Goal: Transaction & Acquisition: Book appointment/travel/reservation

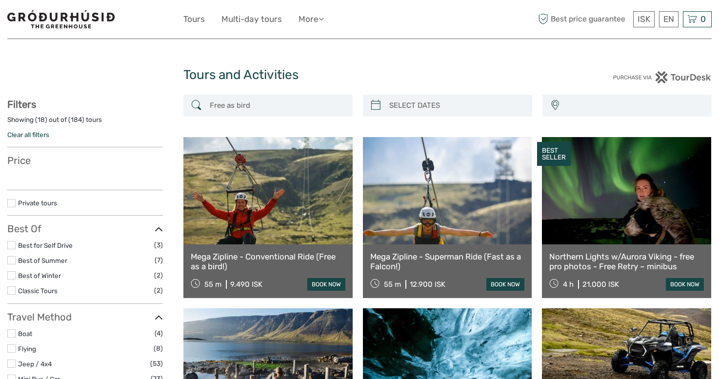
select select
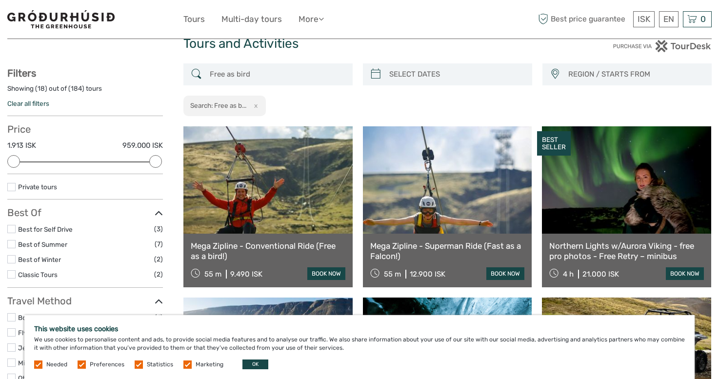
scroll to position [48, 0]
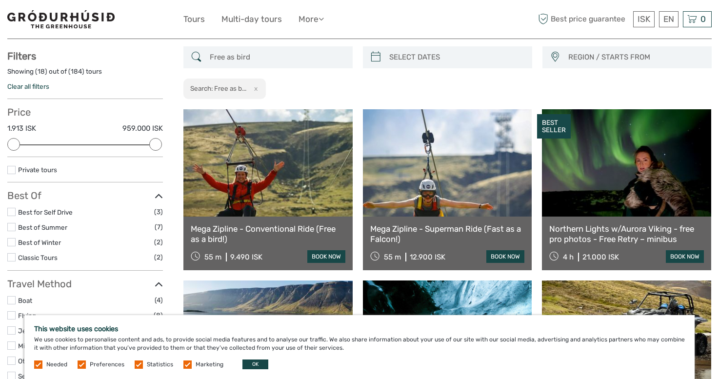
click at [449, 169] on link at bounding box center [447, 162] width 169 height 107
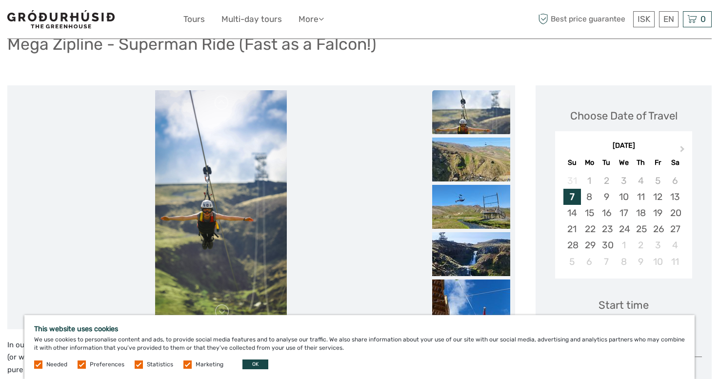
scroll to position [101, 0]
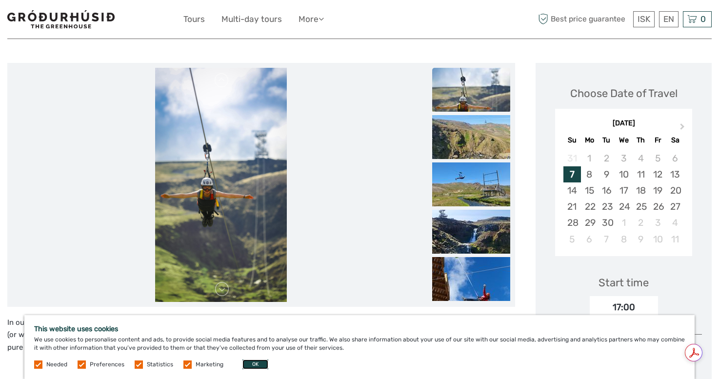
click at [257, 364] on button "OK" at bounding box center [255, 364] width 26 height 10
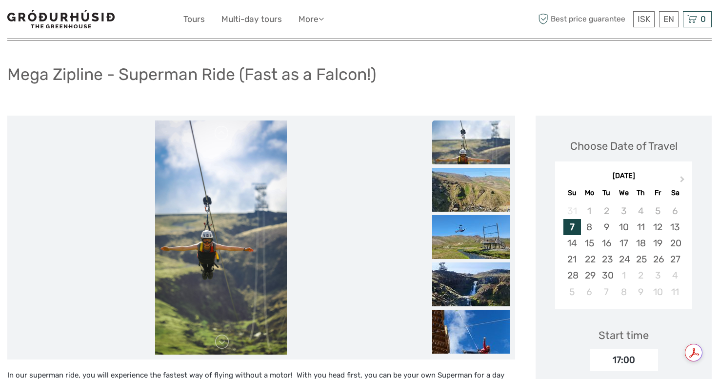
scroll to position [46, 0]
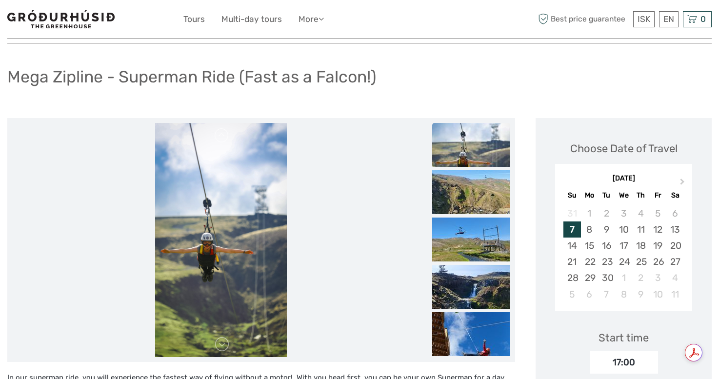
click at [485, 156] on img at bounding box center [471, 145] width 78 height 44
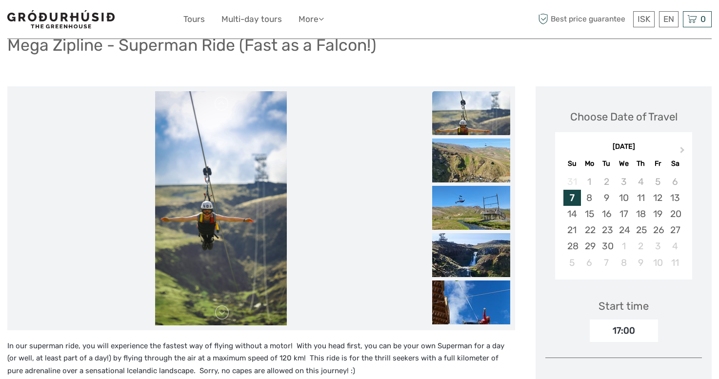
scroll to position [56, 0]
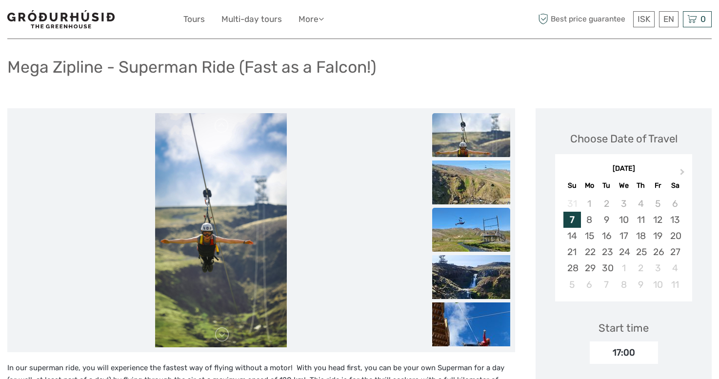
click at [462, 235] on img at bounding box center [471, 230] width 78 height 44
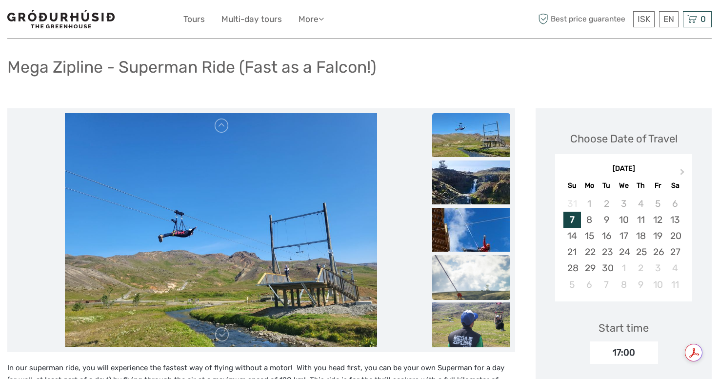
click at [470, 255] on img at bounding box center [471, 313] width 78 height 117
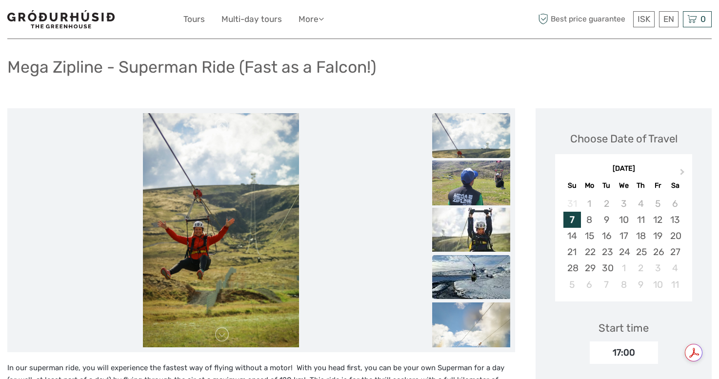
click at [466, 273] on img at bounding box center [471, 277] width 78 height 44
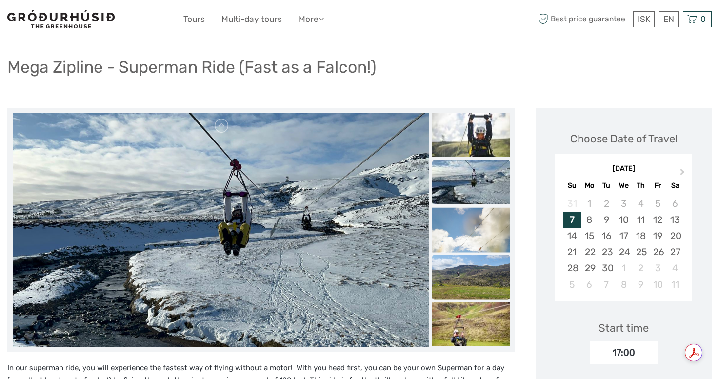
click at [468, 282] on img at bounding box center [471, 283] width 78 height 59
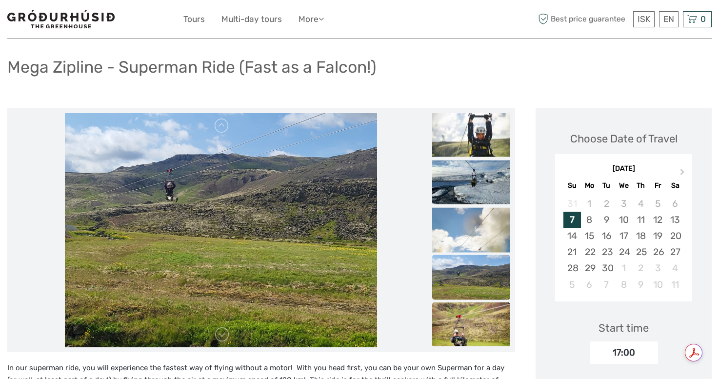
click at [469, 317] on img at bounding box center [471, 324] width 78 height 44
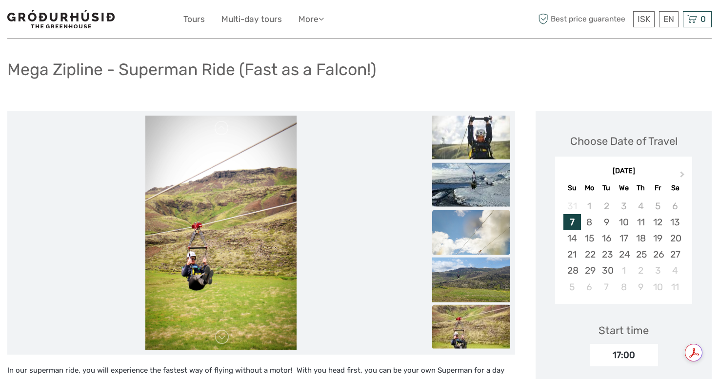
scroll to position [0, 0]
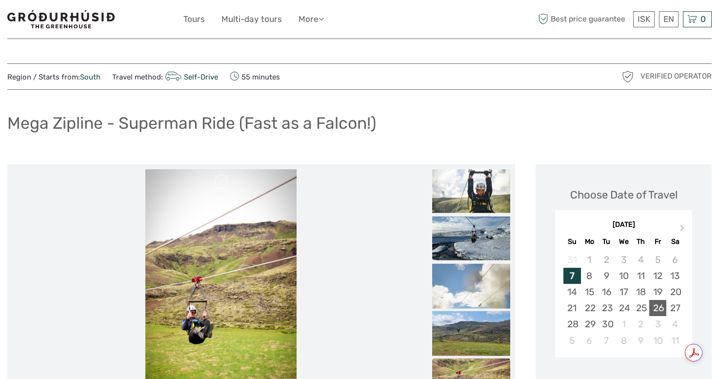
click at [659, 307] on div "26" at bounding box center [657, 308] width 17 height 16
click at [470, 199] on img at bounding box center [471, 191] width 78 height 44
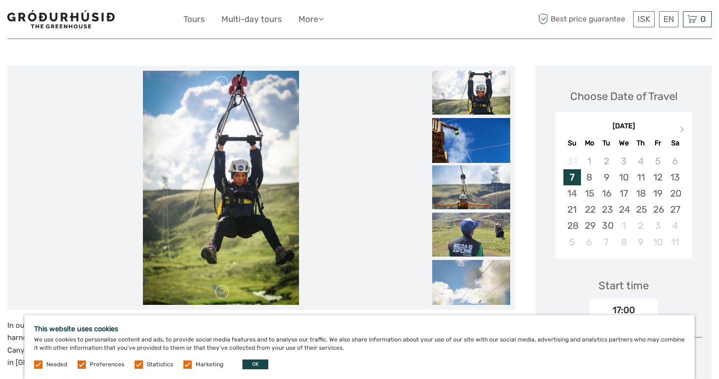
scroll to position [133, 0]
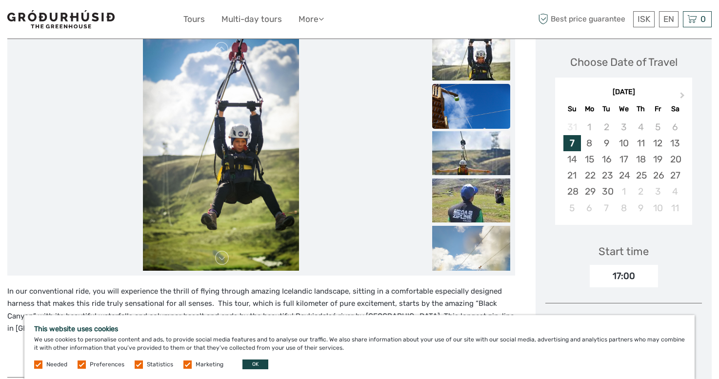
click at [485, 103] on img at bounding box center [471, 142] width 78 height 117
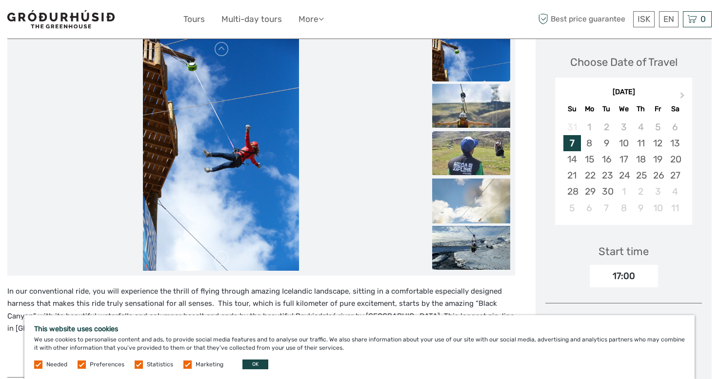
click at [470, 134] on img at bounding box center [471, 153] width 78 height 44
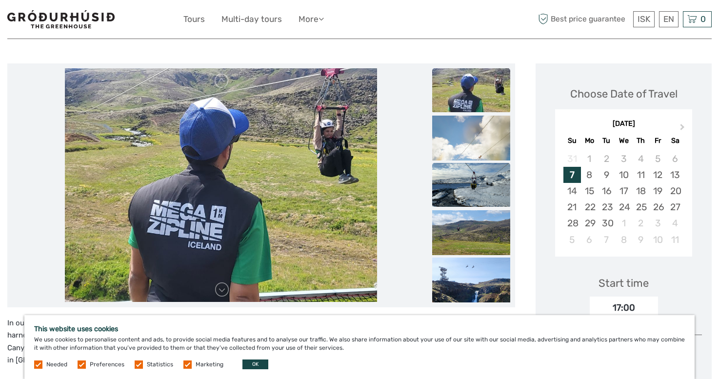
scroll to position [86, 0]
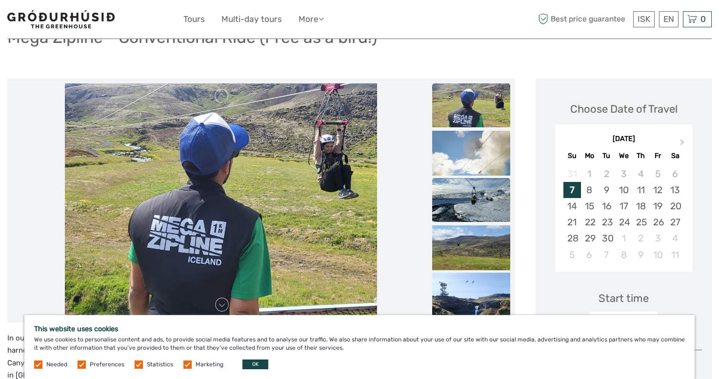
click at [471, 179] on img at bounding box center [471, 200] width 78 height 44
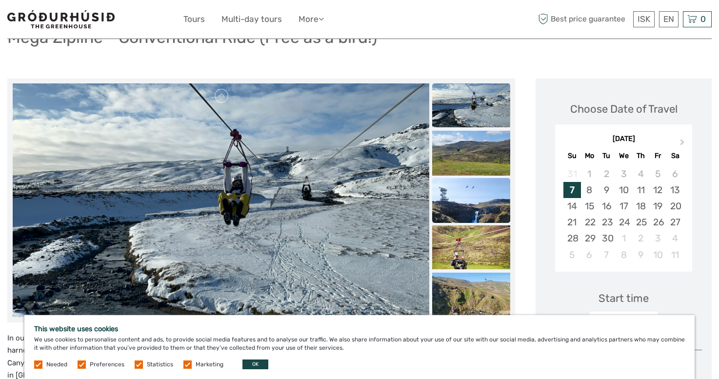
click at [471, 196] on img at bounding box center [471, 207] width 78 height 59
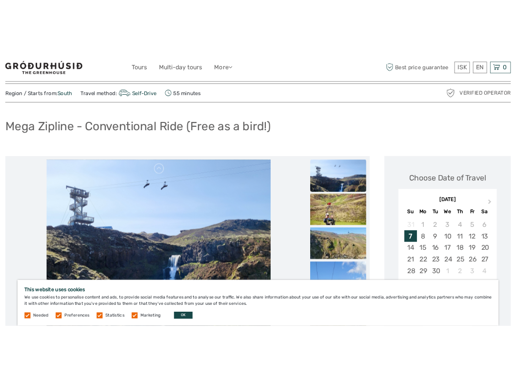
scroll to position [0, 0]
